Goal: Task Accomplishment & Management: Use online tool/utility

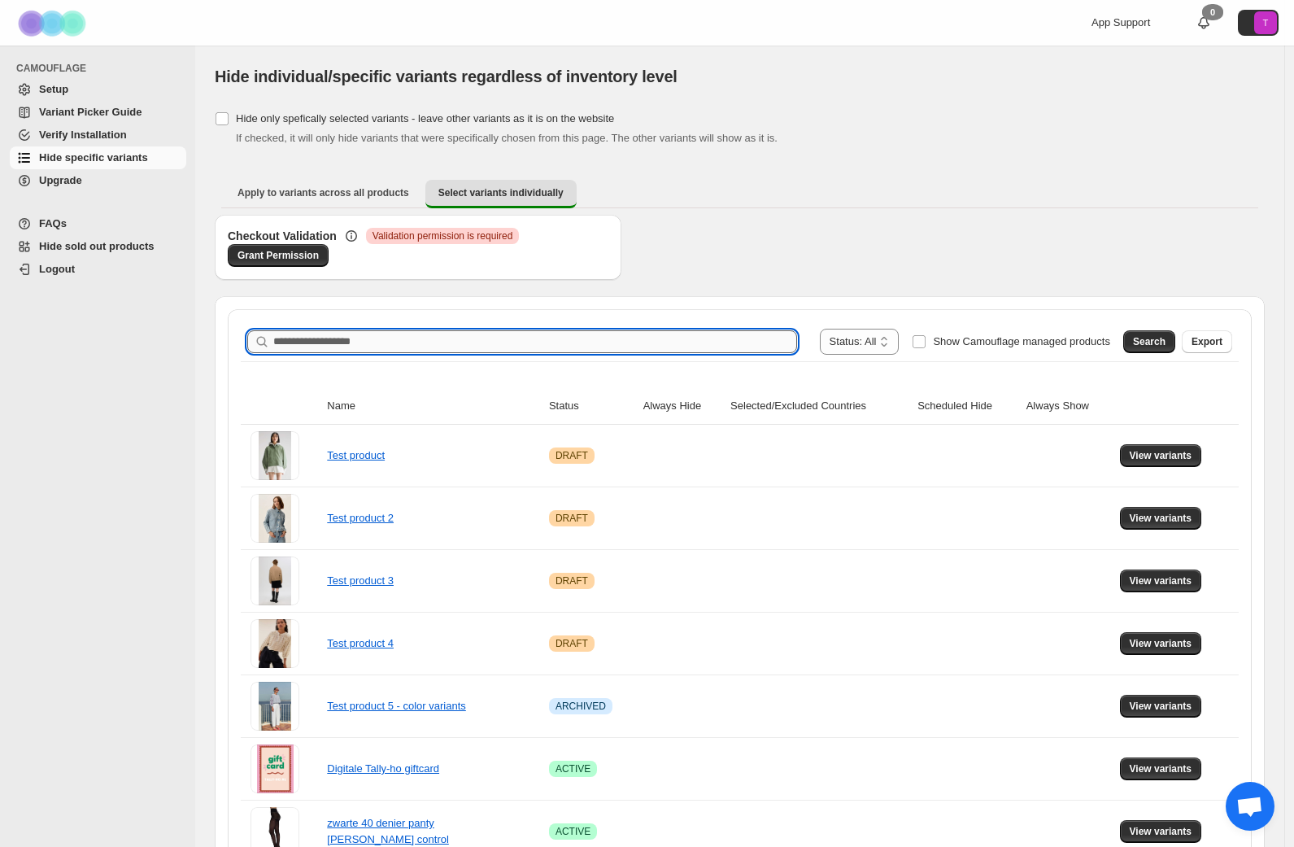
click at [317, 341] on input "Search product name" at bounding box center [535, 341] width 524 height 23
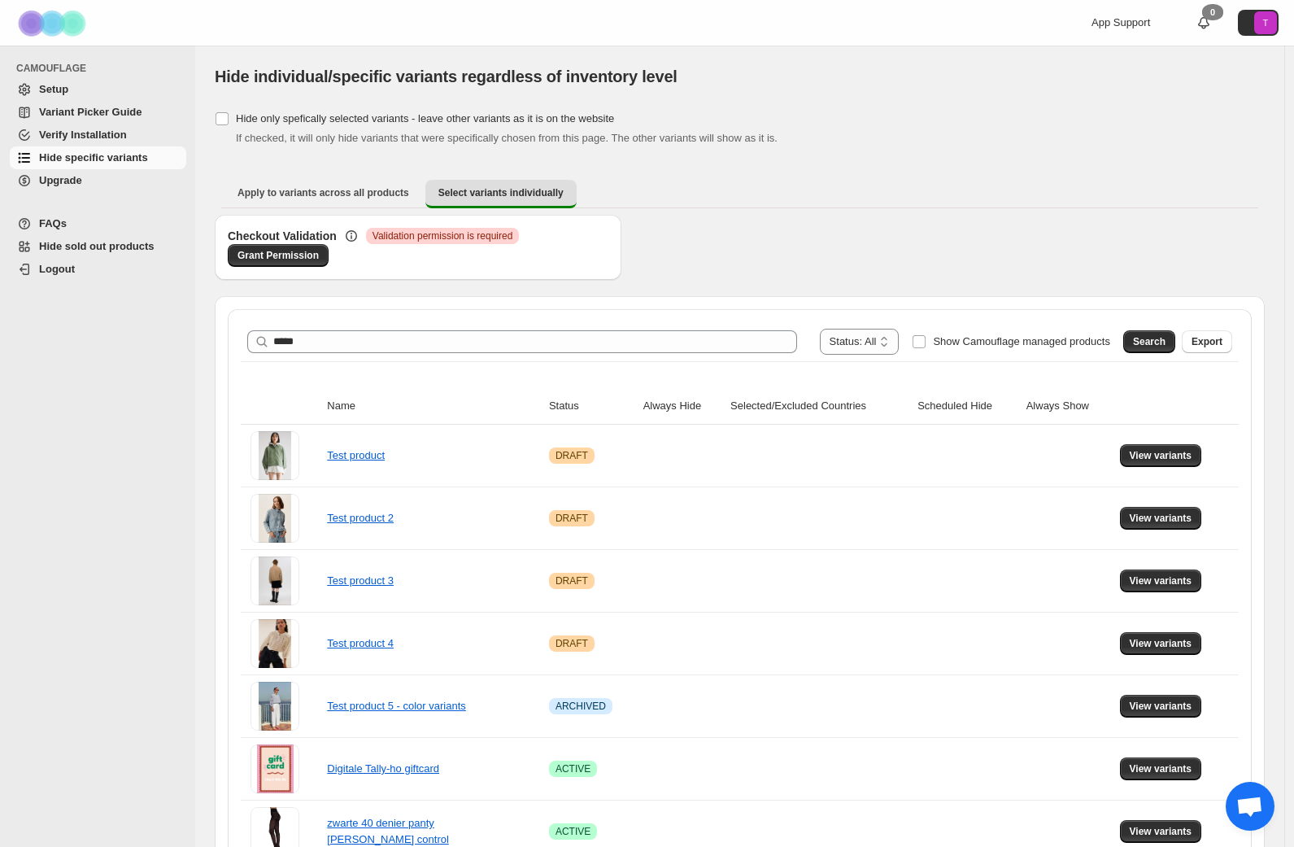
drag, startPoint x: 1145, startPoint y: 340, endPoint x: 1229, endPoint y: 426, distance: 120.2
click at [1145, 340] on span "Search" at bounding box center [1149, 341] width 33 height 13
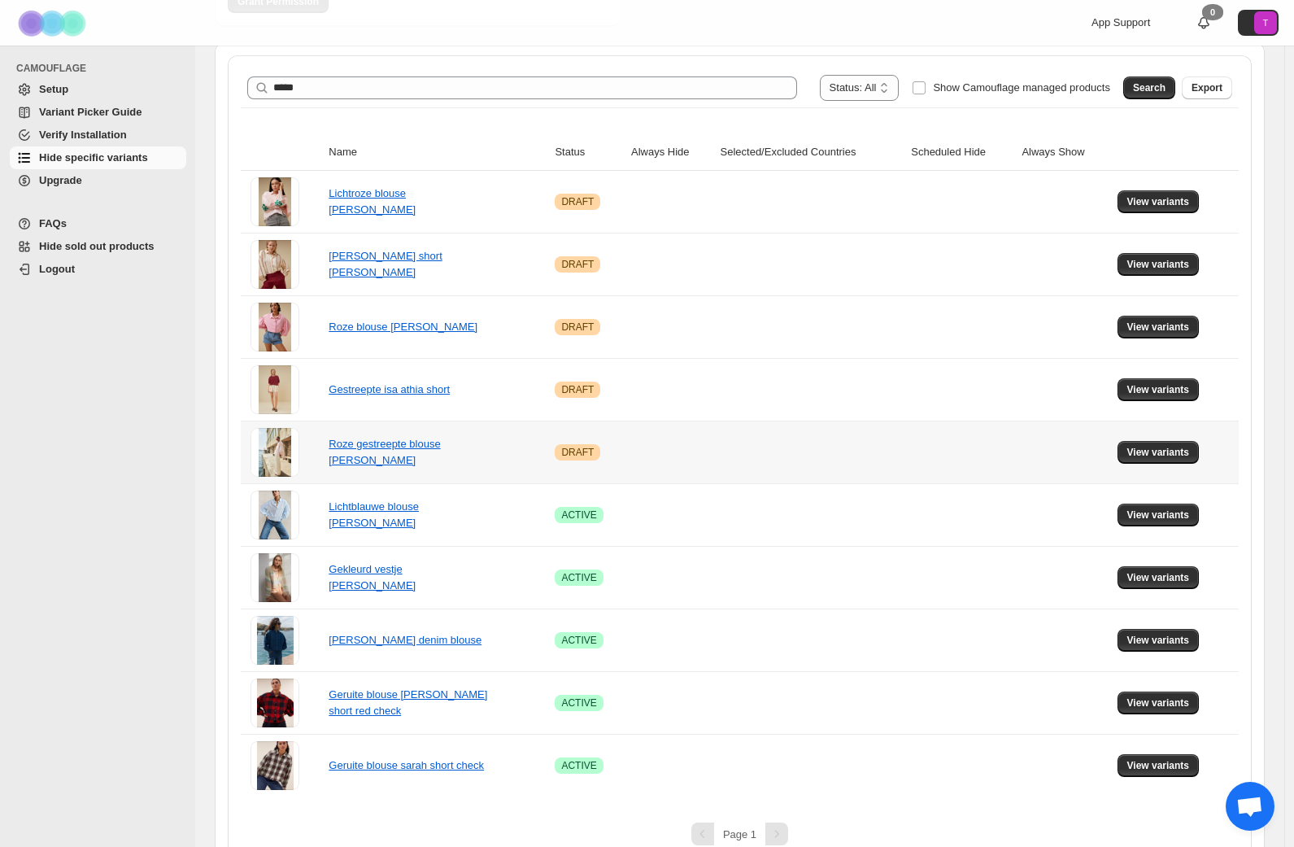
scroll to position [278, 0]
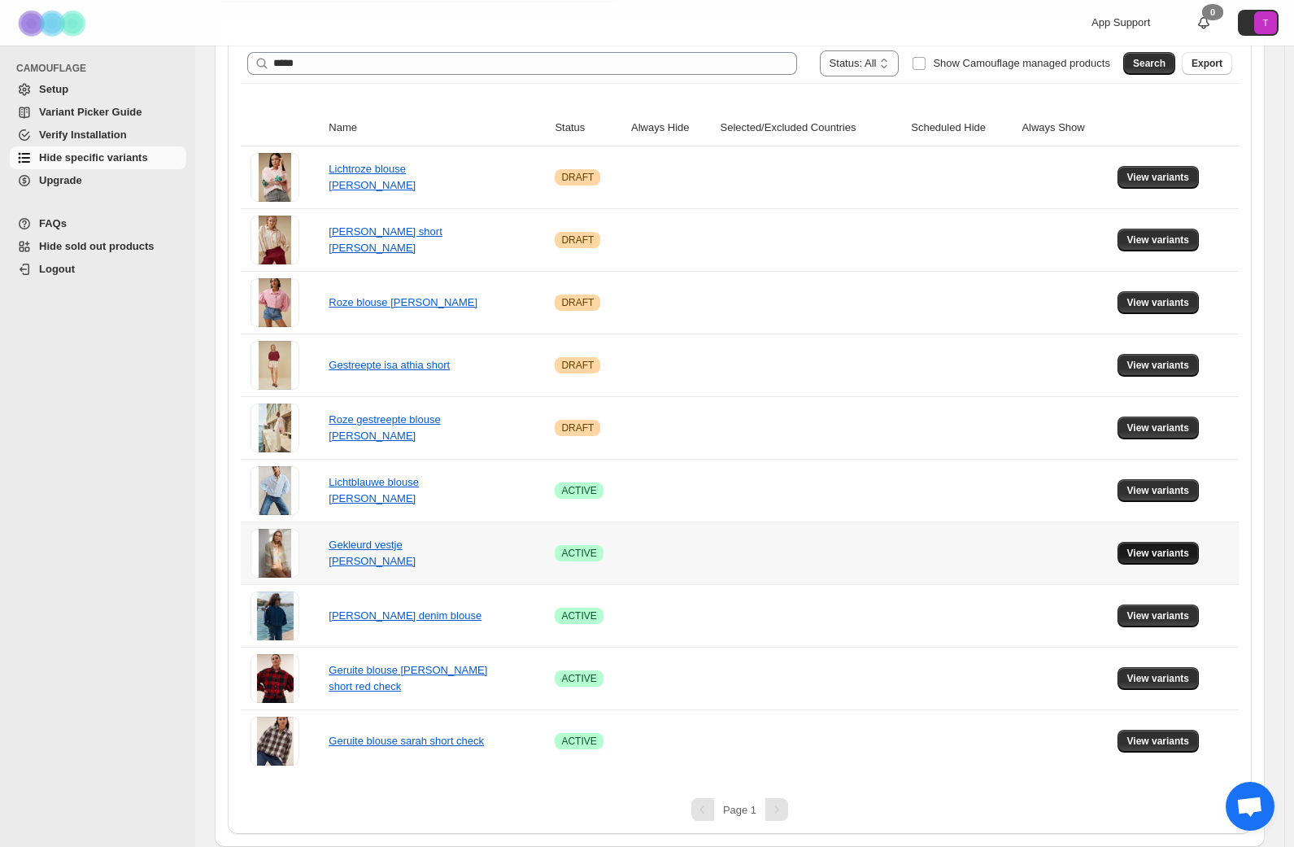
click at [1176, 554] on span "View variants" at bounding box center [1158, 553] width 63 height 13
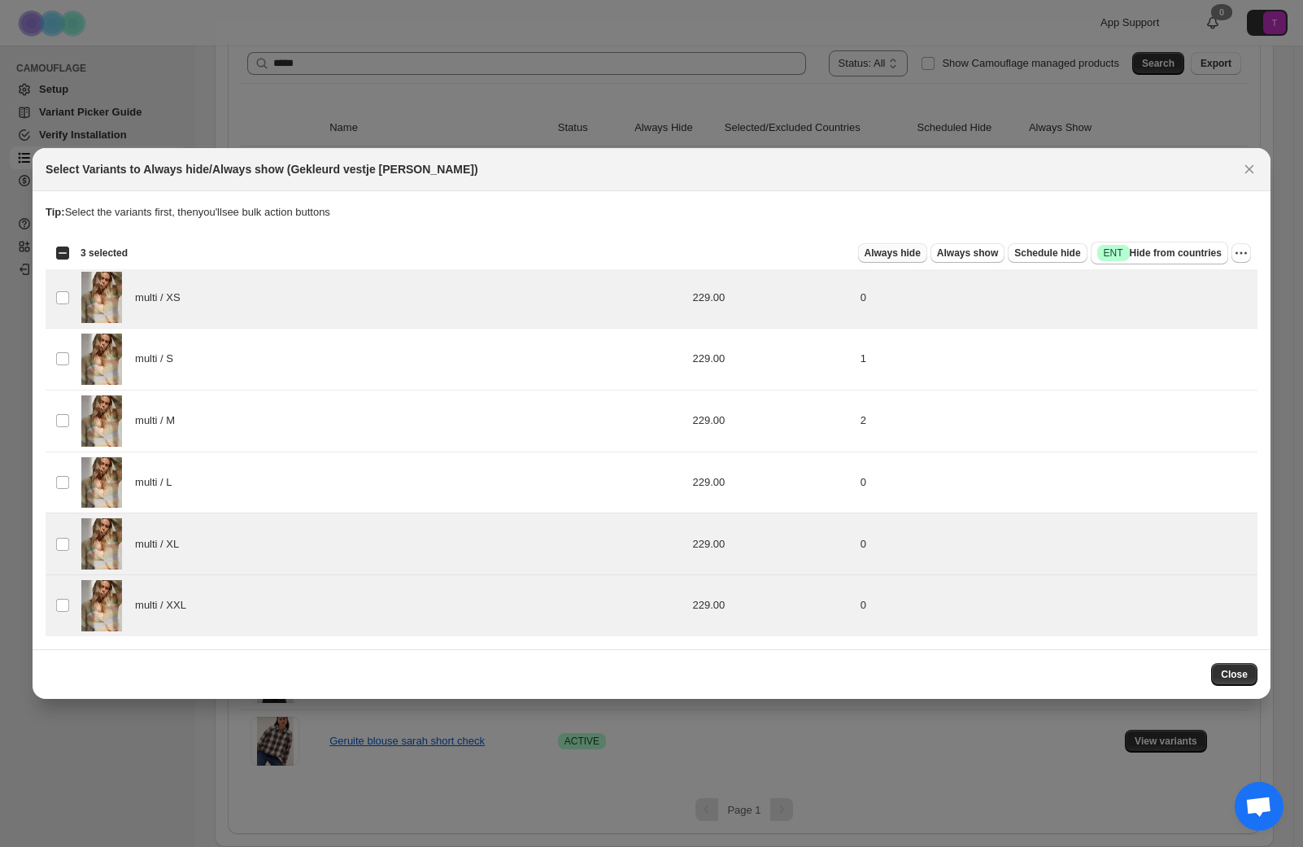
click at [882, 253] on span "Always hide" at bounding box center [893, 252] width 56 height 13
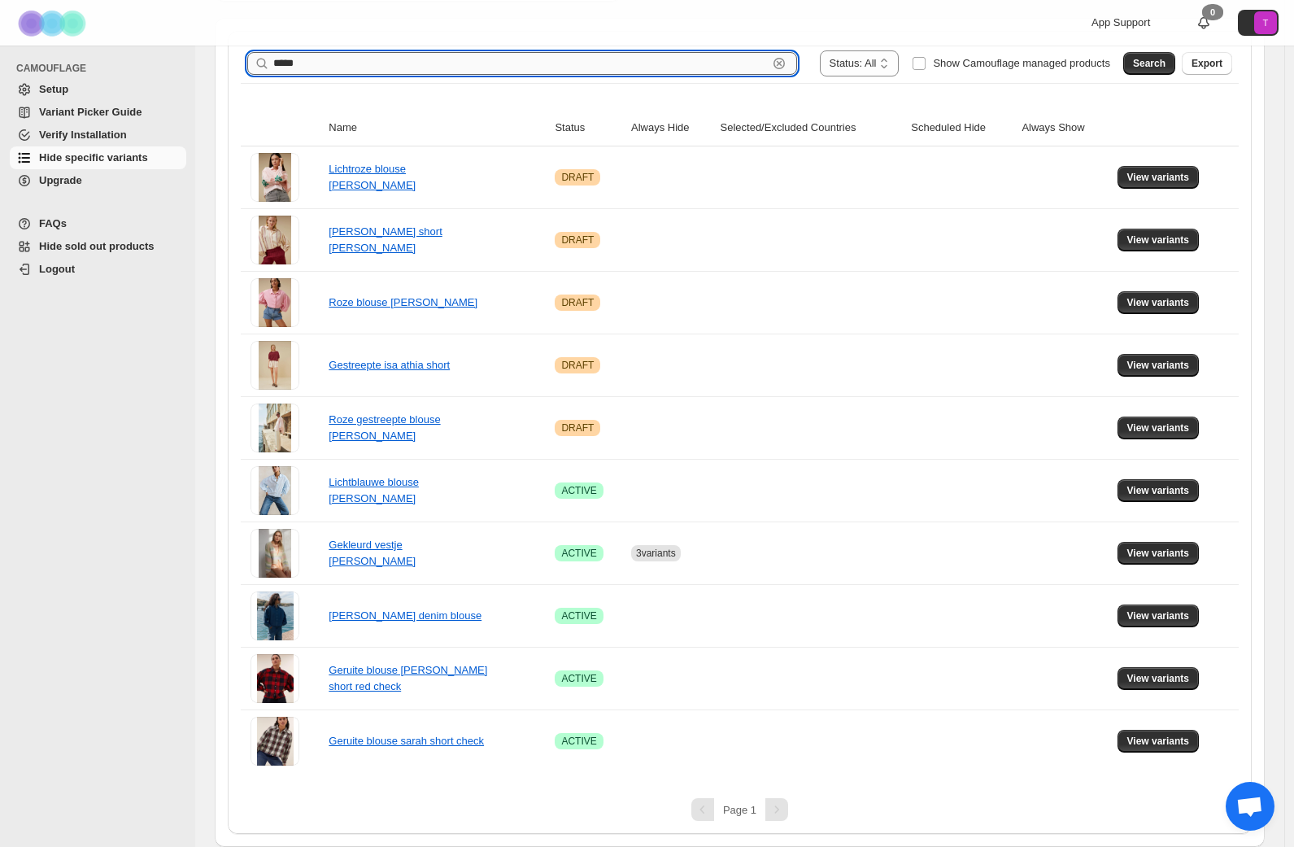
click at [338, 59] on input "*****" at bounding box center [520, 63] width 494 height 23
type input "****"
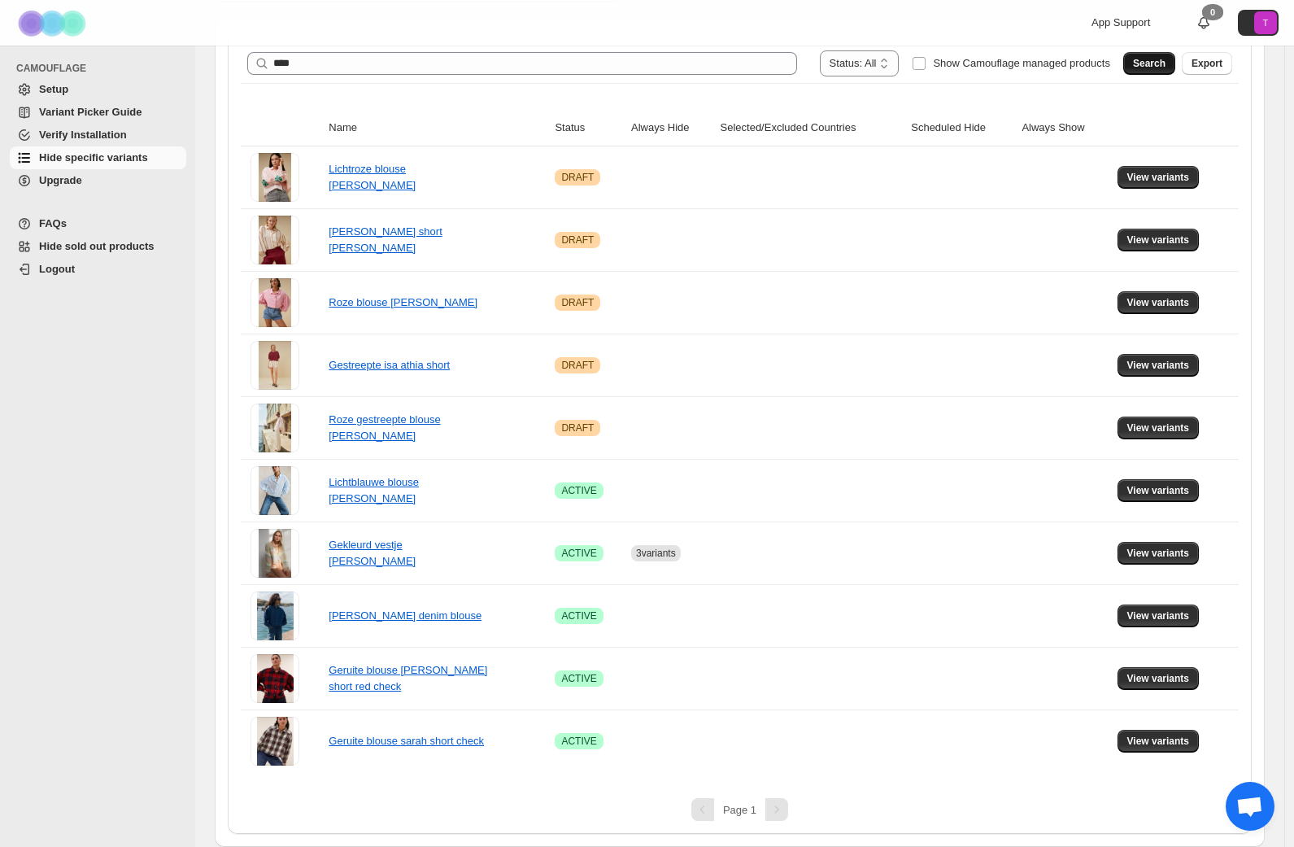
click at [1148, 67] on span "Search" at bounding box center [1149, 63] width 33 height 13
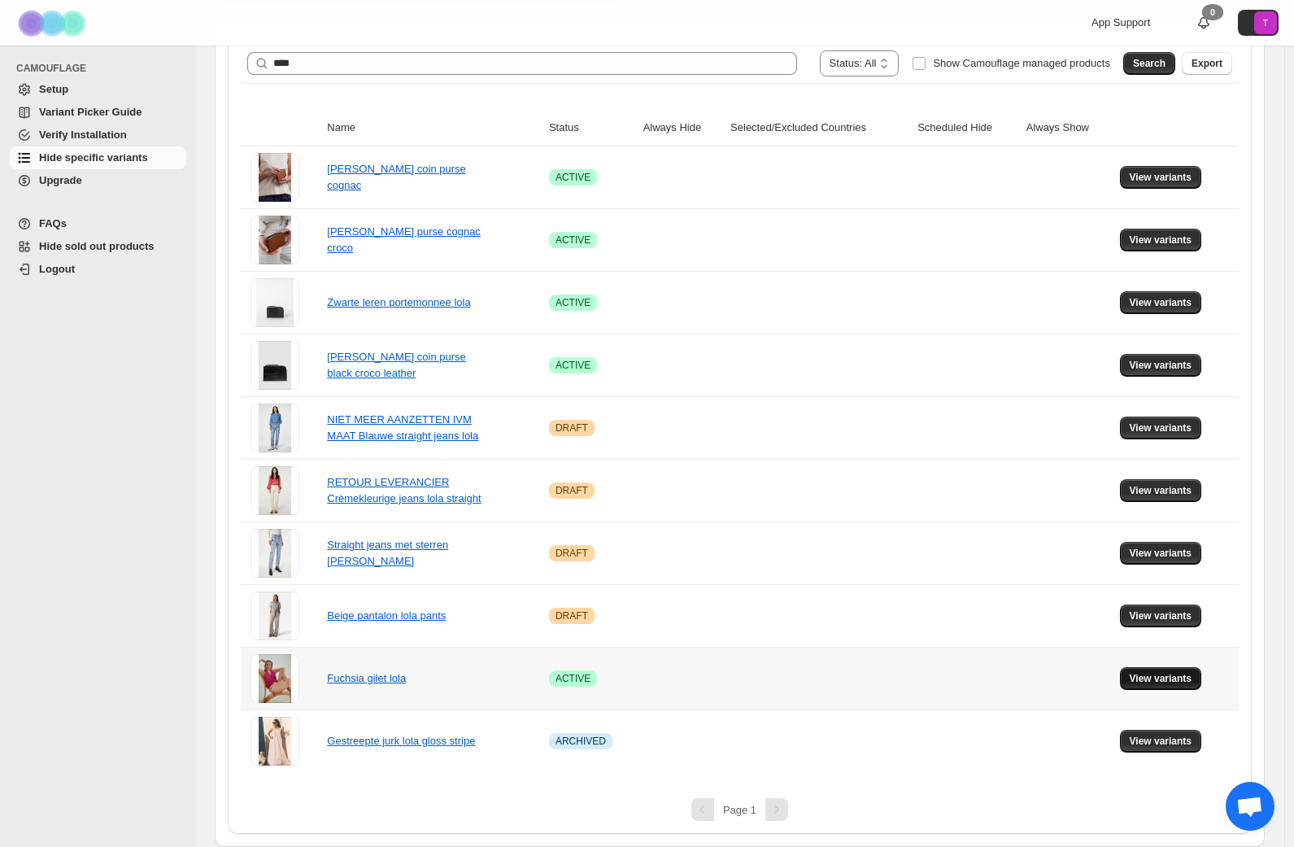
click at [1166, 678] on span "View variants" at bounding box center [1161, 678] width 63 height 13
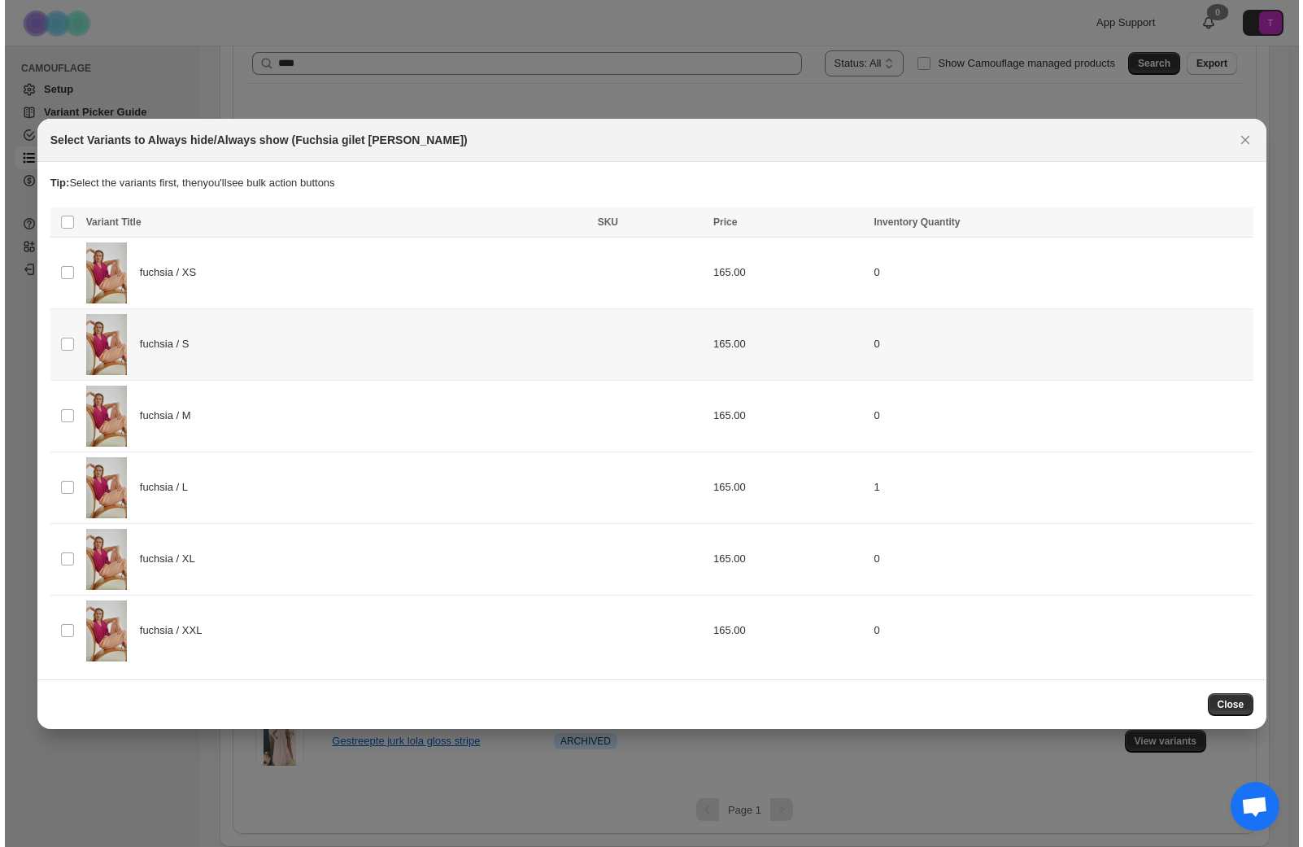
scroll to position [0, 0]
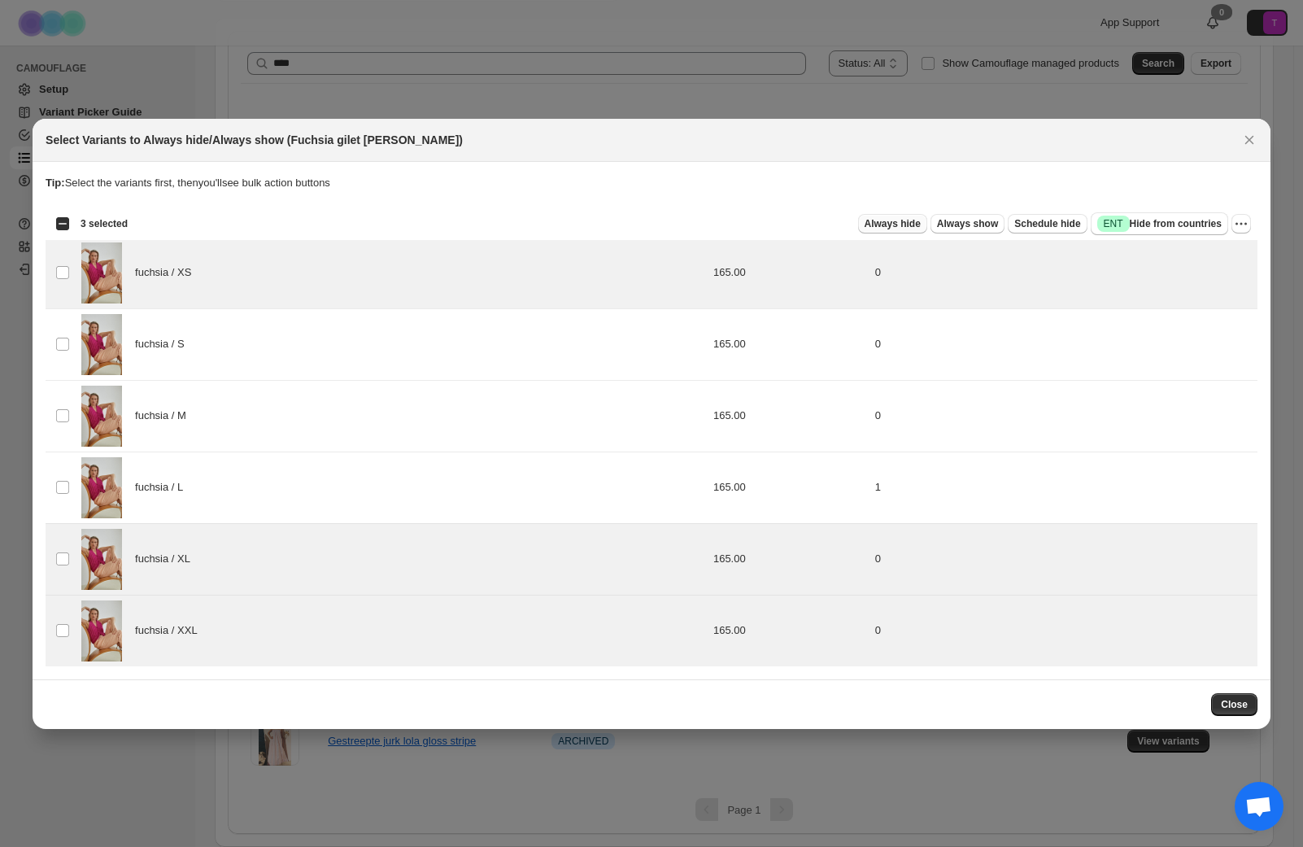
click at [891, 224] on span "Always hide" at bounding box center [893, 223] width 56 height 13
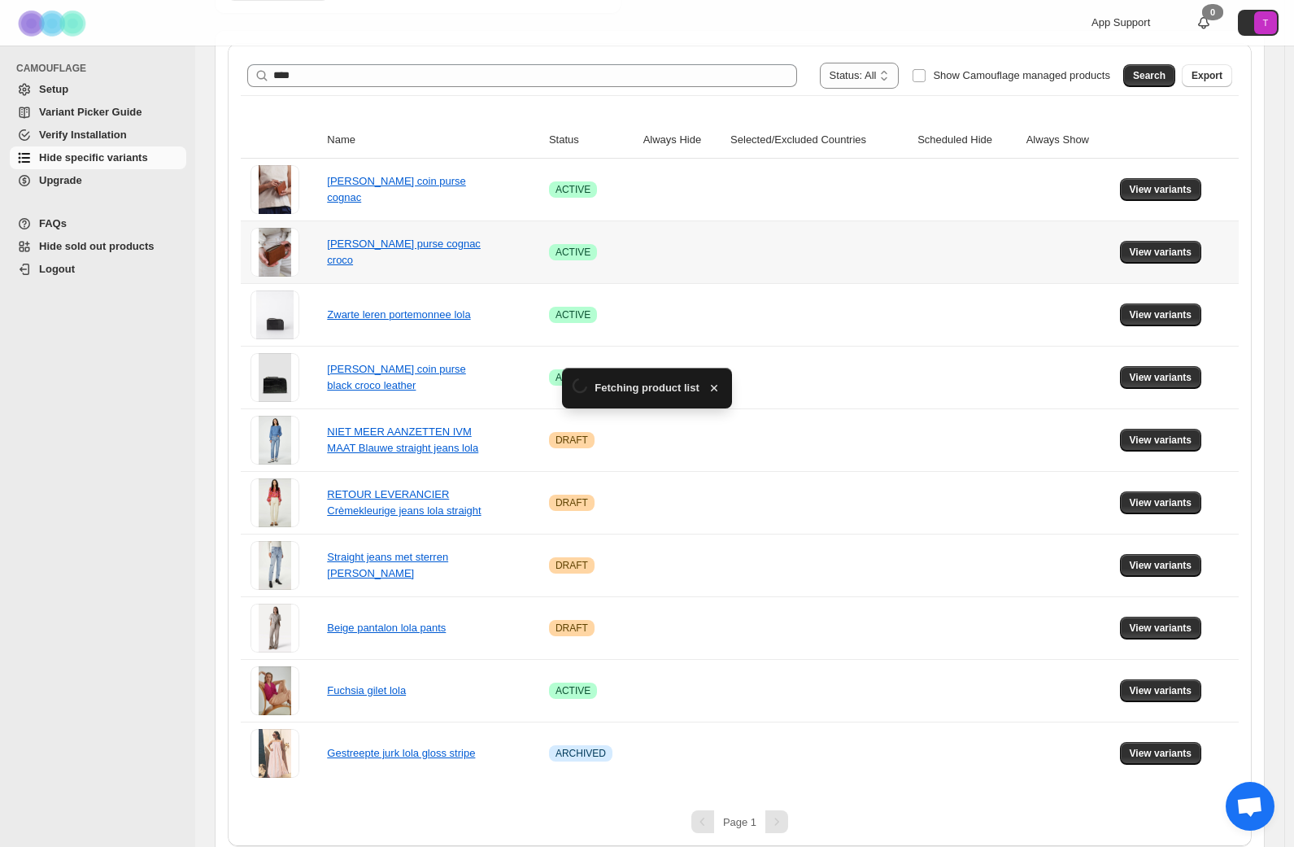
scroll to position [278, 0]
